Goal: Browse casually: Explore the website without a specific task or goal

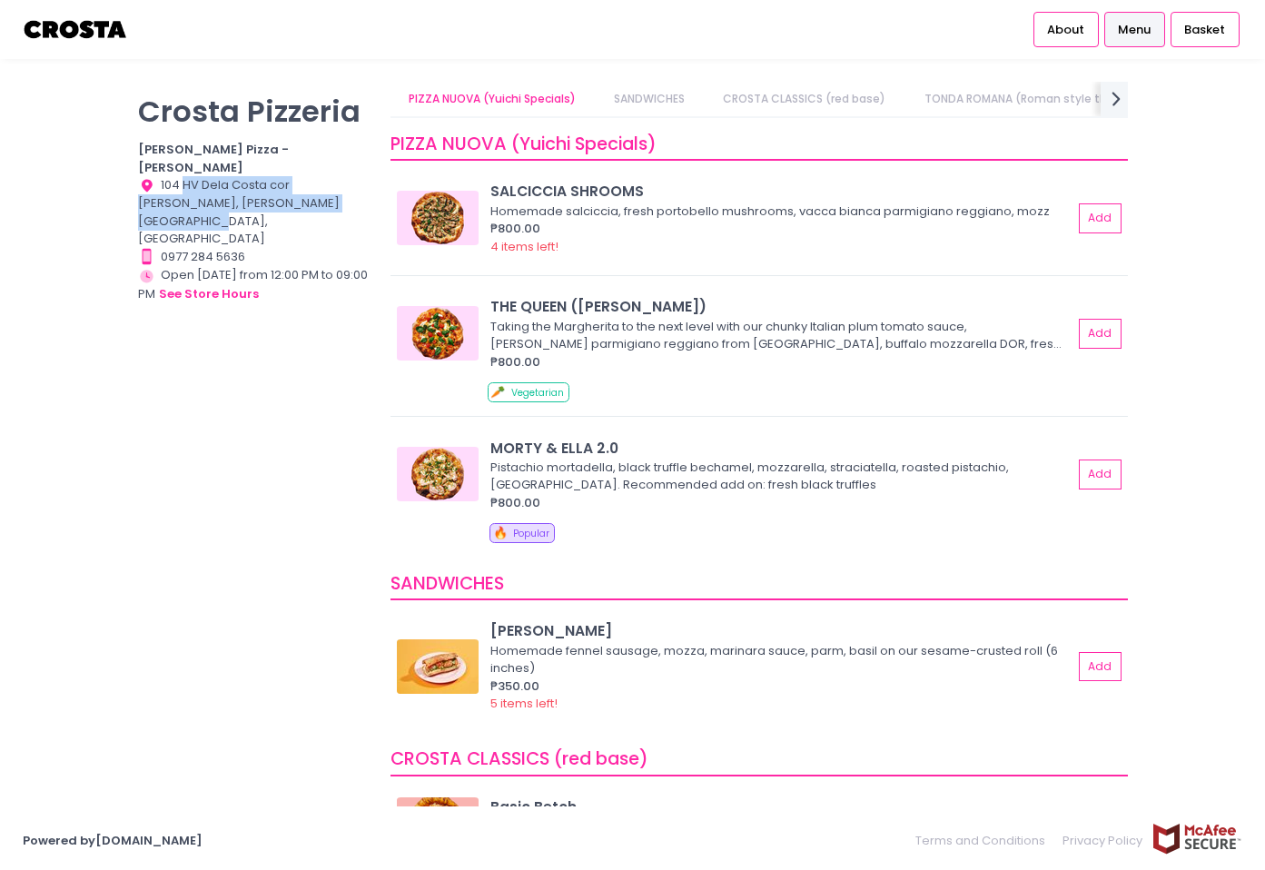
drag, startPoint x: 310, startPoint y: 192, endPoint x: 187, endPoint y: 159, distance: 127.1
click at [187, 176] on div "Location Created with Sketch. 104 HV Dela Costa cor [PERSON_NAME], [PERSON_NAME…" at bounding box center [253, 212] width 231 height 72
click at [454, 227] on img at bounding box center [438, 218] width 82 height 54
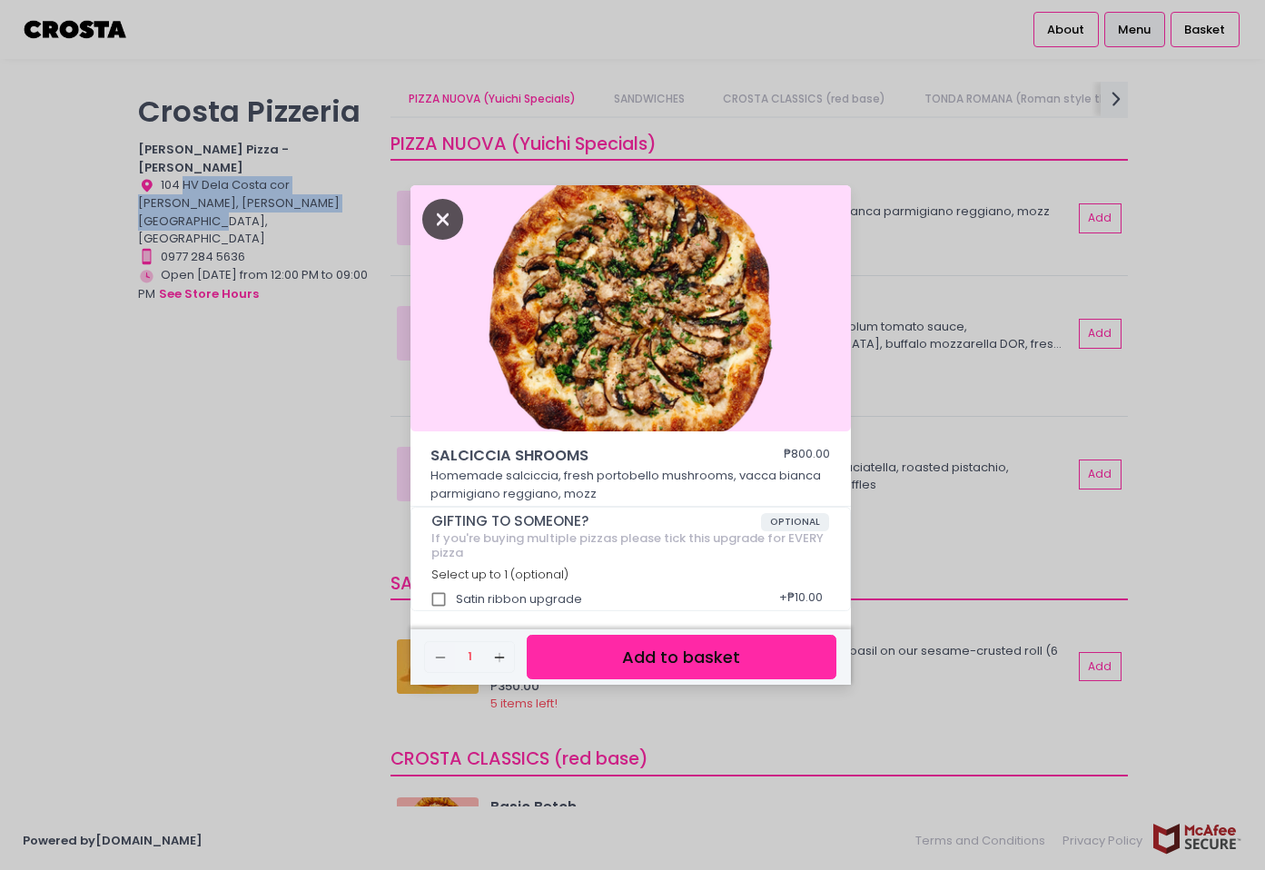
click at [438, 201] on icon "Close" at bounding box center [443, 219] width 42 height 41
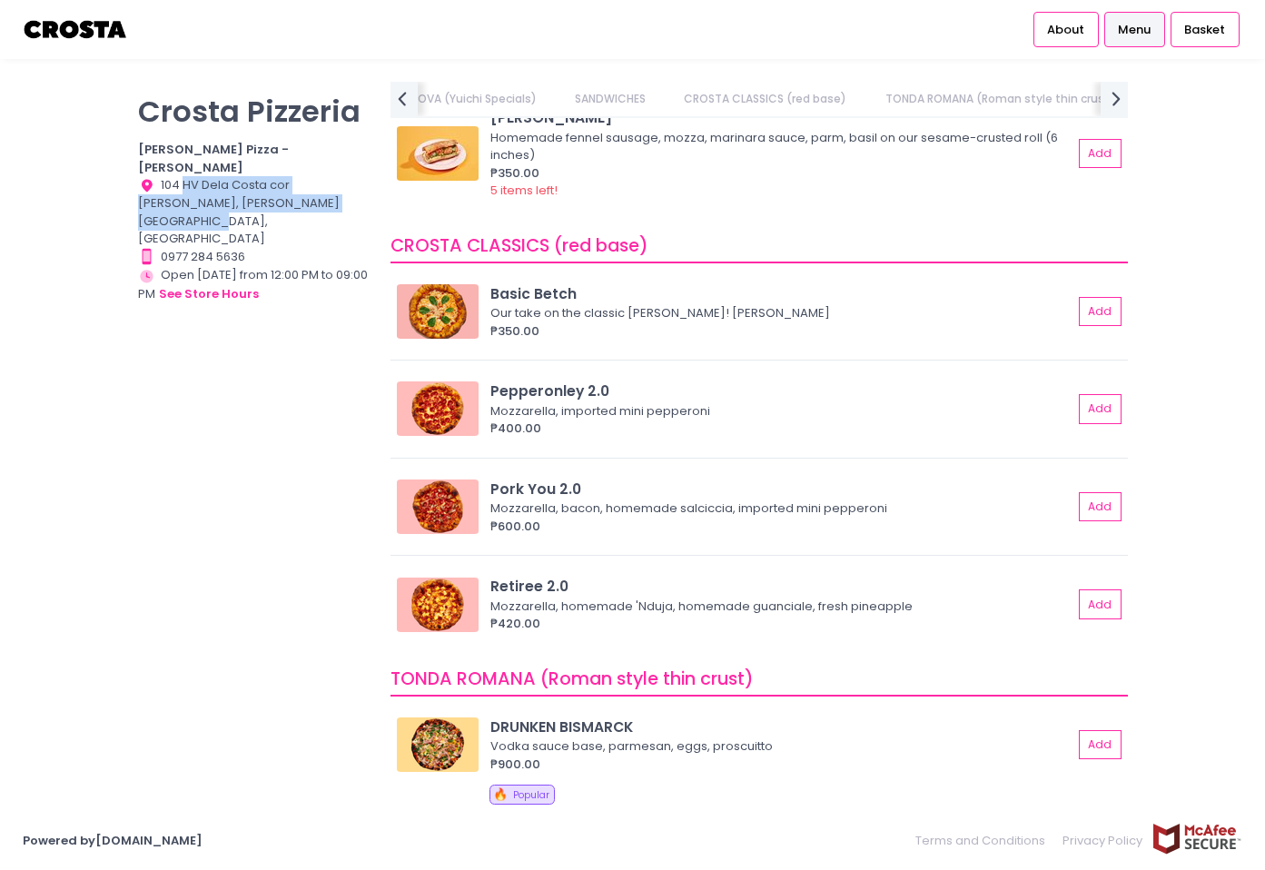
scroll to position [0, 167]
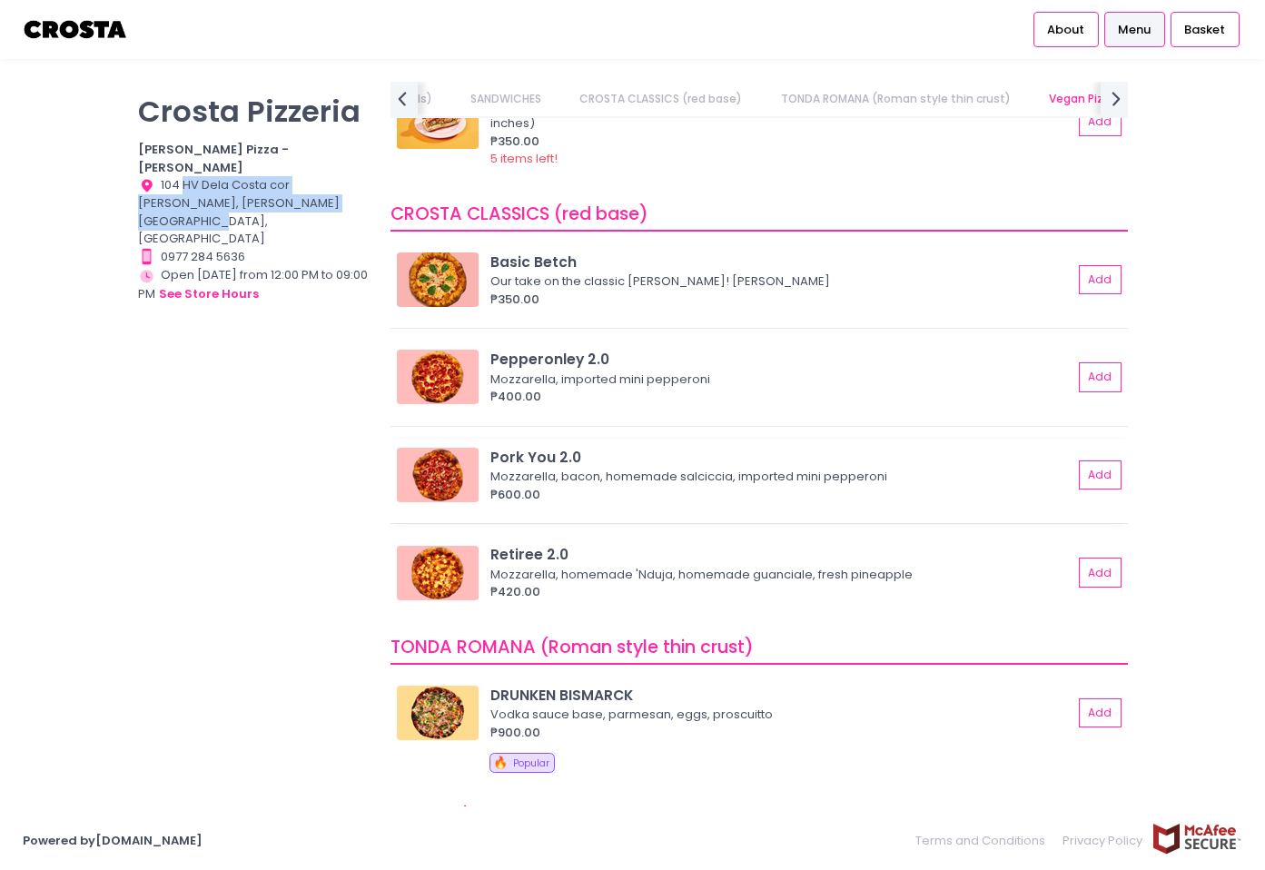
click at [453, 474] on img at bounding box center [438, 475] width 82 height 54
click at [434, 577] on img at bounding box center [438, 573] width 82 height 54
click at [453, 490] on img at bounding box center [438, 475] width 82 height 54
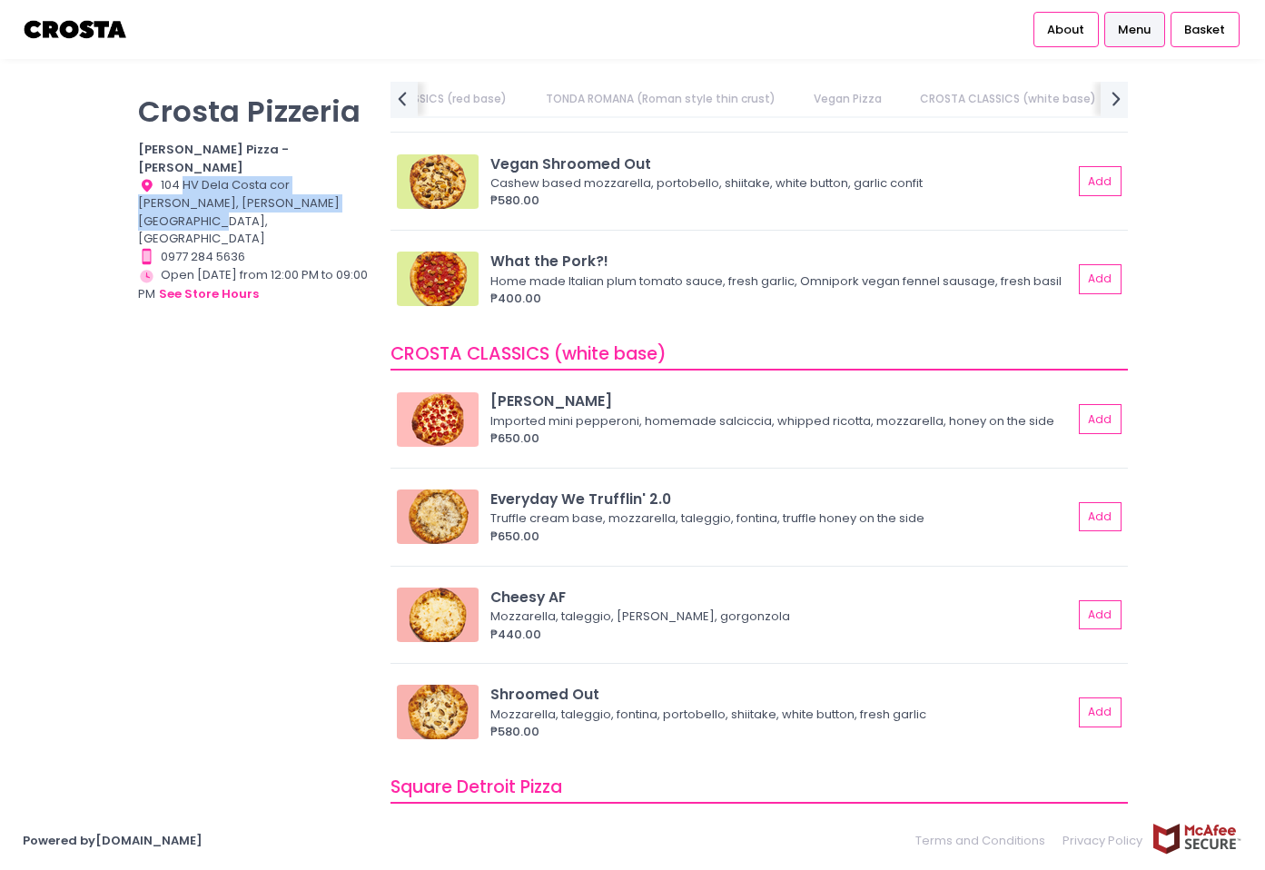
scroll to position [1453, 0]
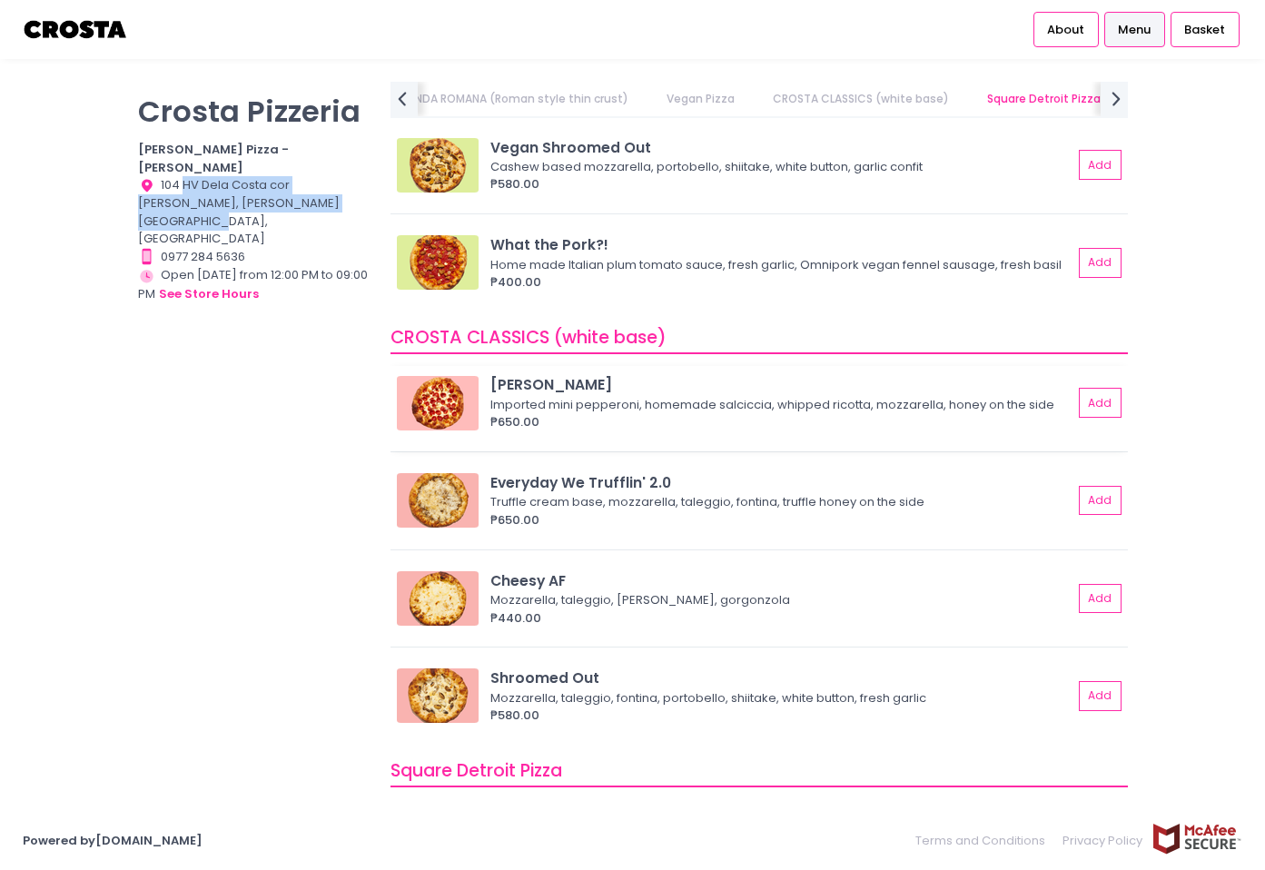
click at [429, 411] on img at bounding box center [438, 403] width 82 height 54
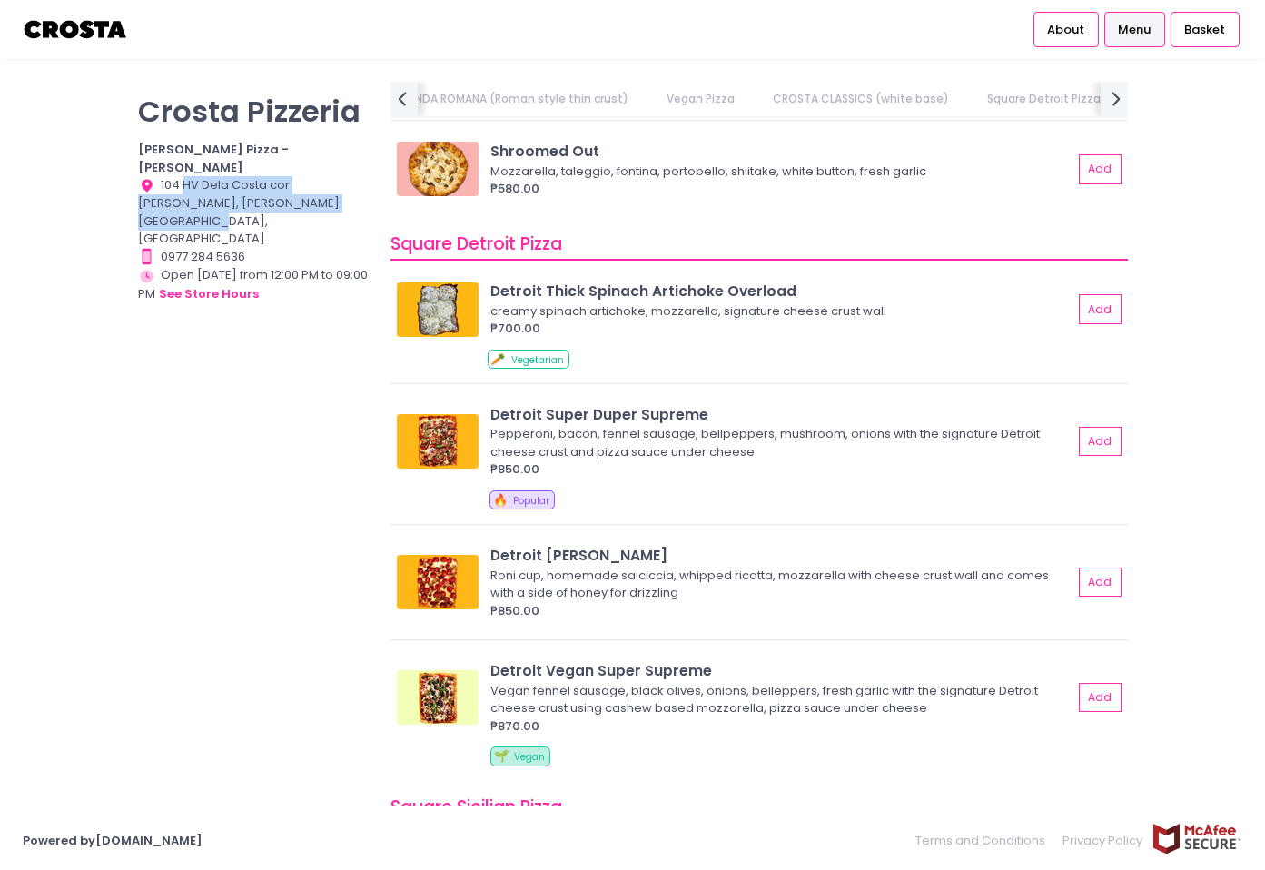
scroll to position [0, 699]
click at [451, 440] on img at bounding box center [438, 441] width 82 height 54
click at [435, 567] on img at bounding box center [438, 582] width 82 height 54
click at [441, 712] on img at bounding box center [438, 697] width 82 height 54
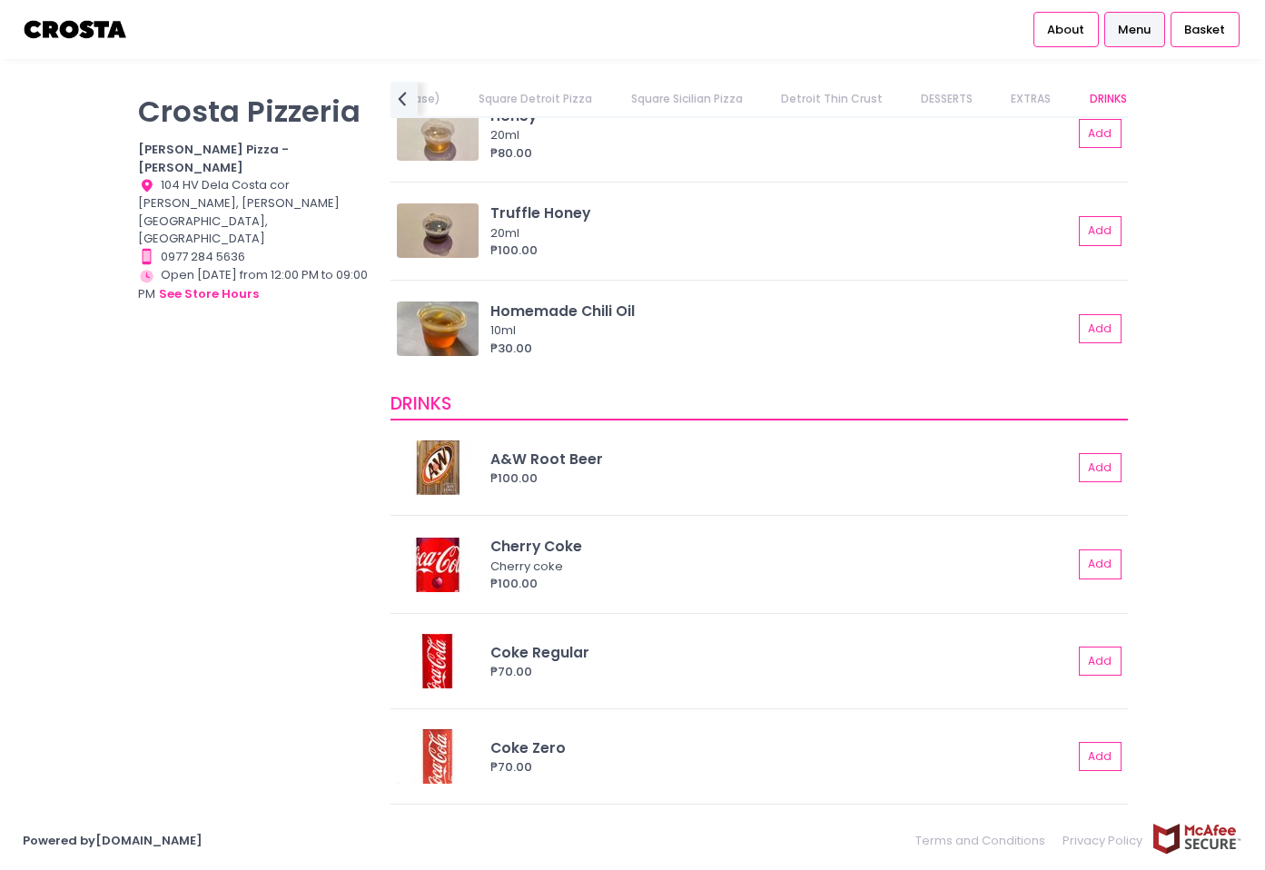
scroll to position [4332, 0]
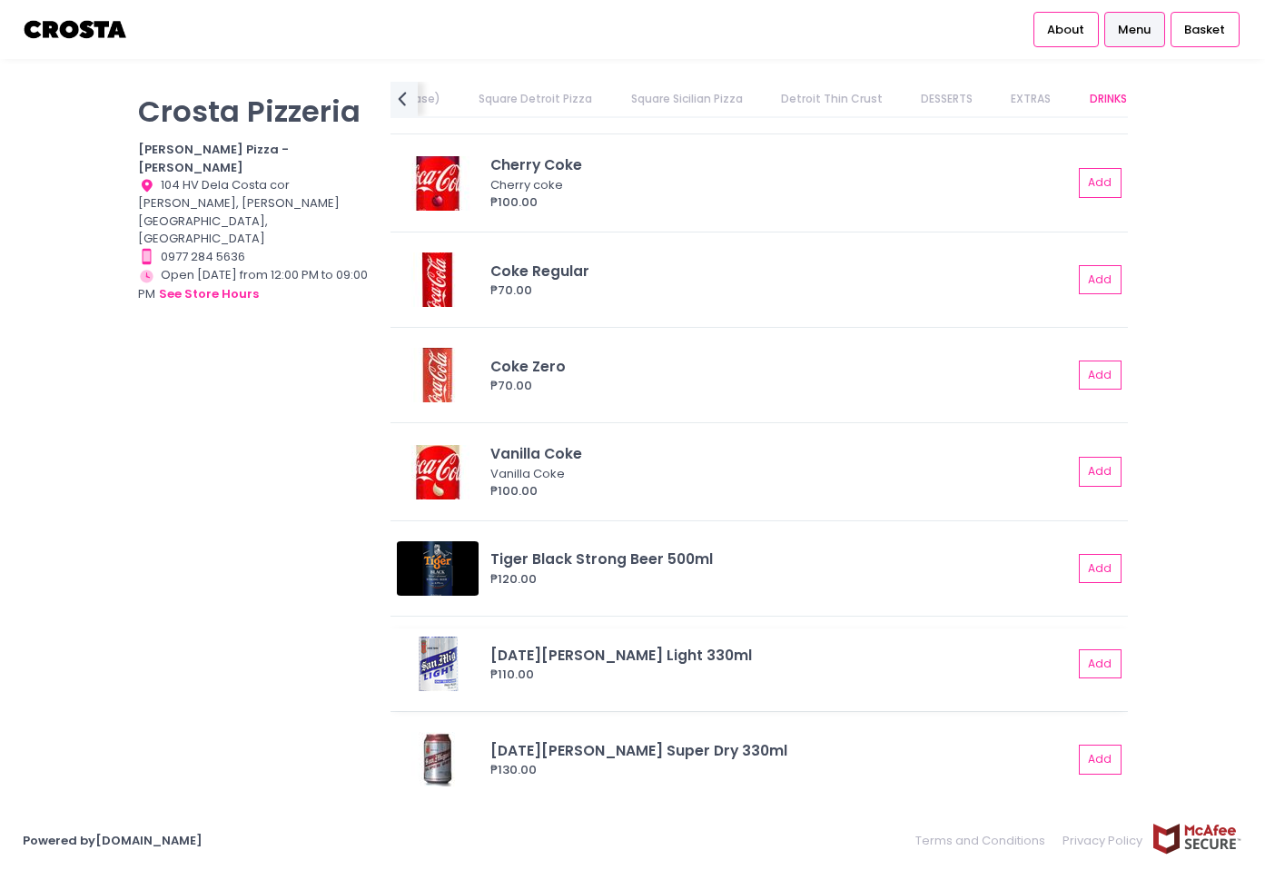
drag, startPoint x: 879, startPoint y: 540, endPoint x: 799, endPoint y: 703, distance: 181.1
